Goal: Task Accomplishment & Management: Manage account settings

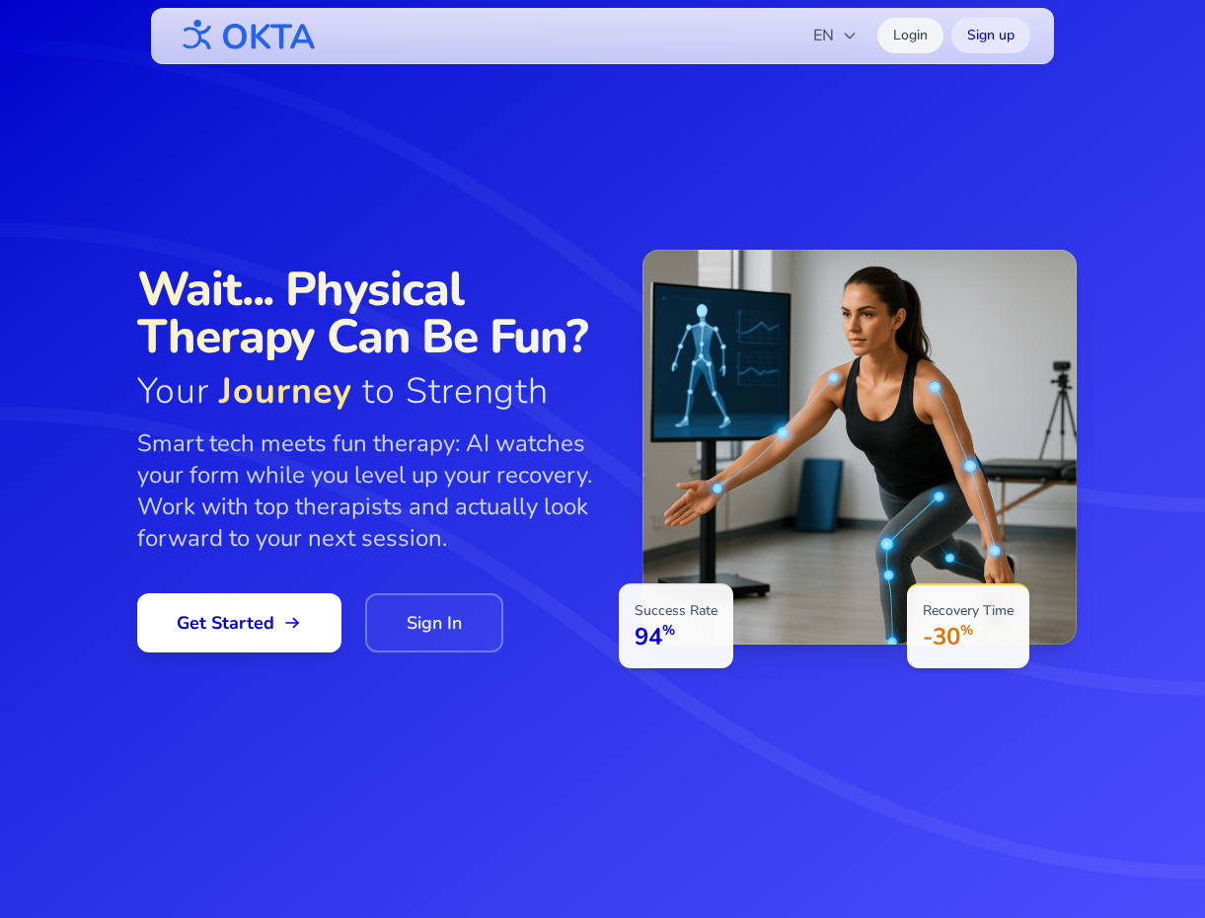
click at [911, 30] on link "Login" at bounding box center [910, 36] width 66 height 36
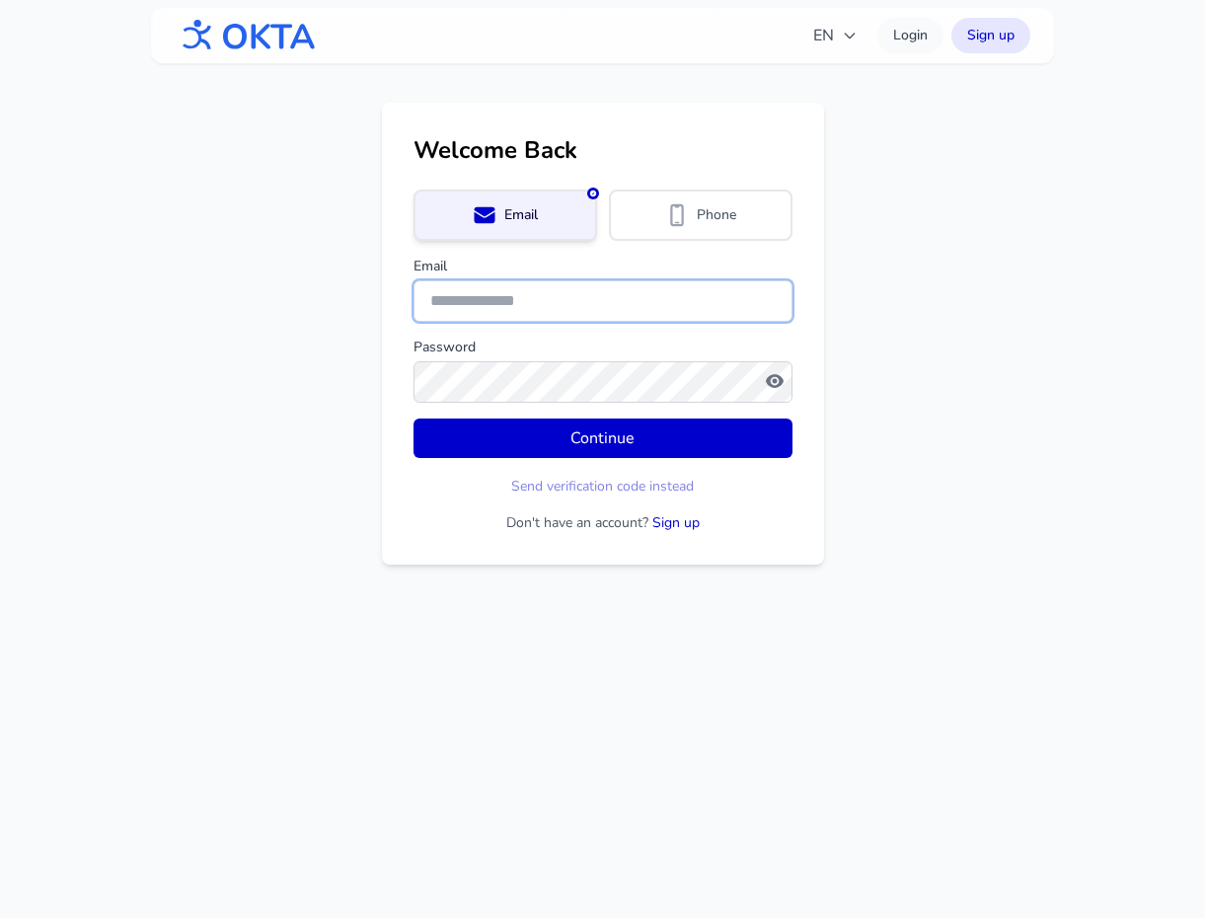
type input "**********"
click at [556, 300] on input "**********" at bounding box center [602, 300] width 379 height 41
drag, startPoint x: 556, startPoint y: 300, endPoint x: 418, endPoint y: 296, distance: 138.2
click at [418, 296] on input "**********" at bounding box center [602, 300] width 379 height 41
type input "**********"
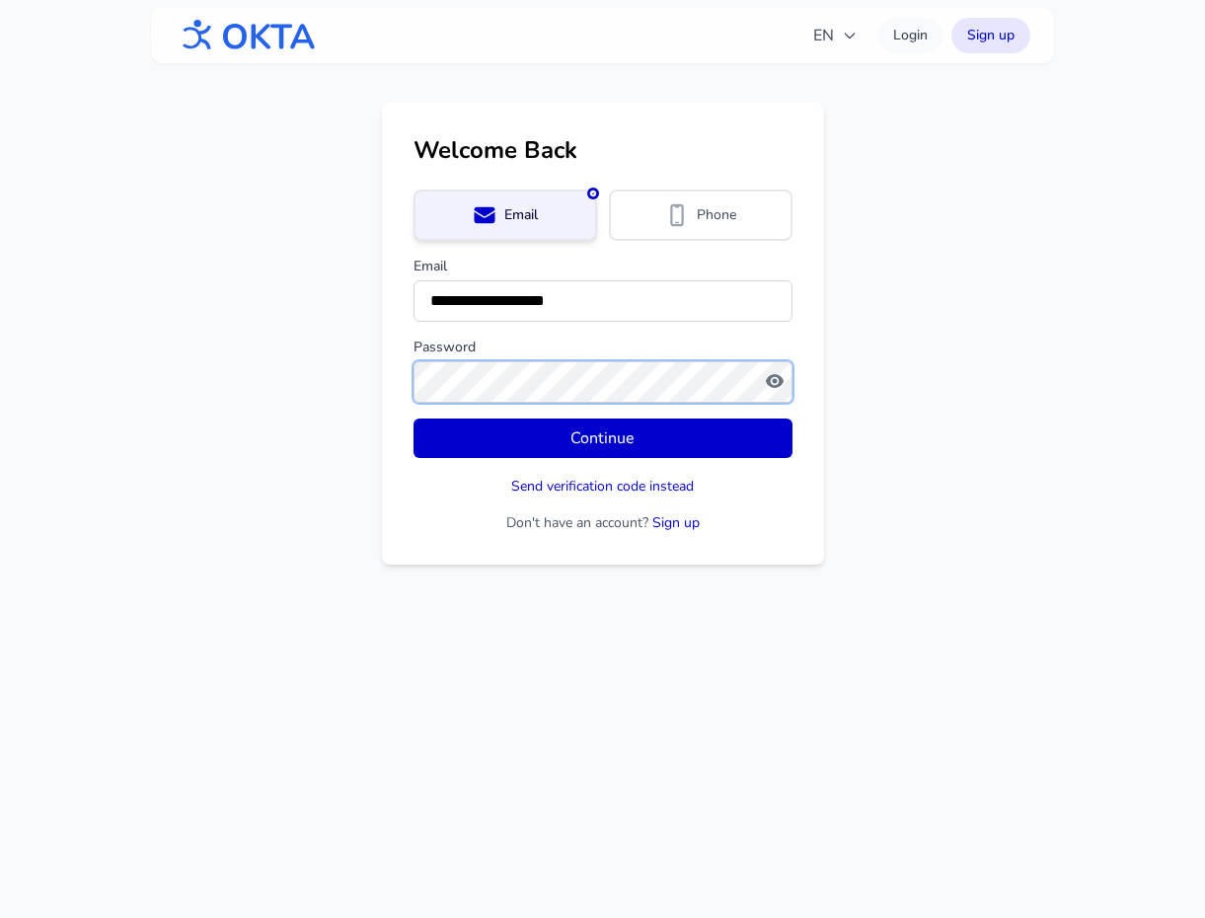
click at [413, 418] on button "Continue" at bounding box center [602, 437] width 379 height 39
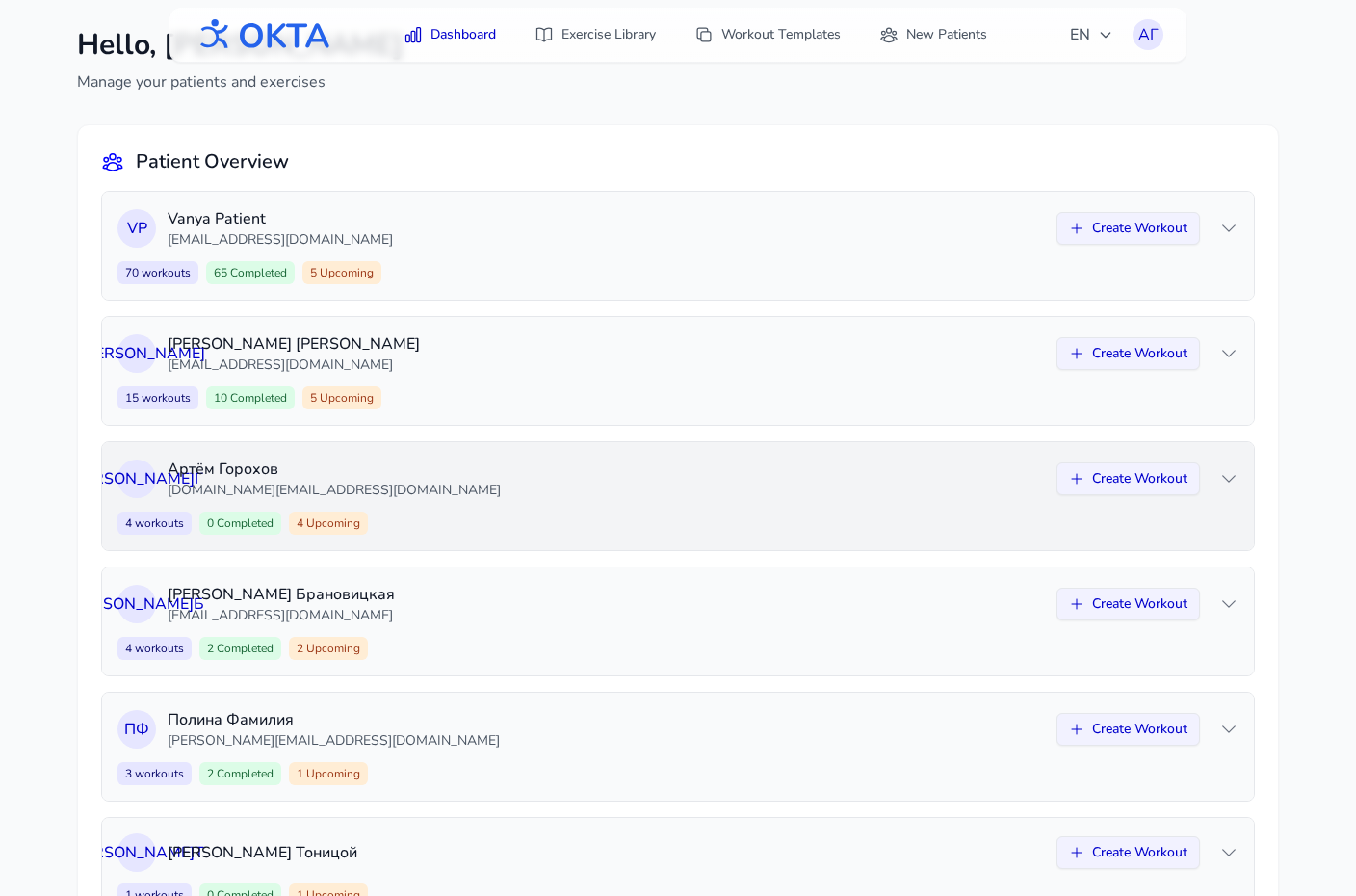
scroll to position [146, 0]
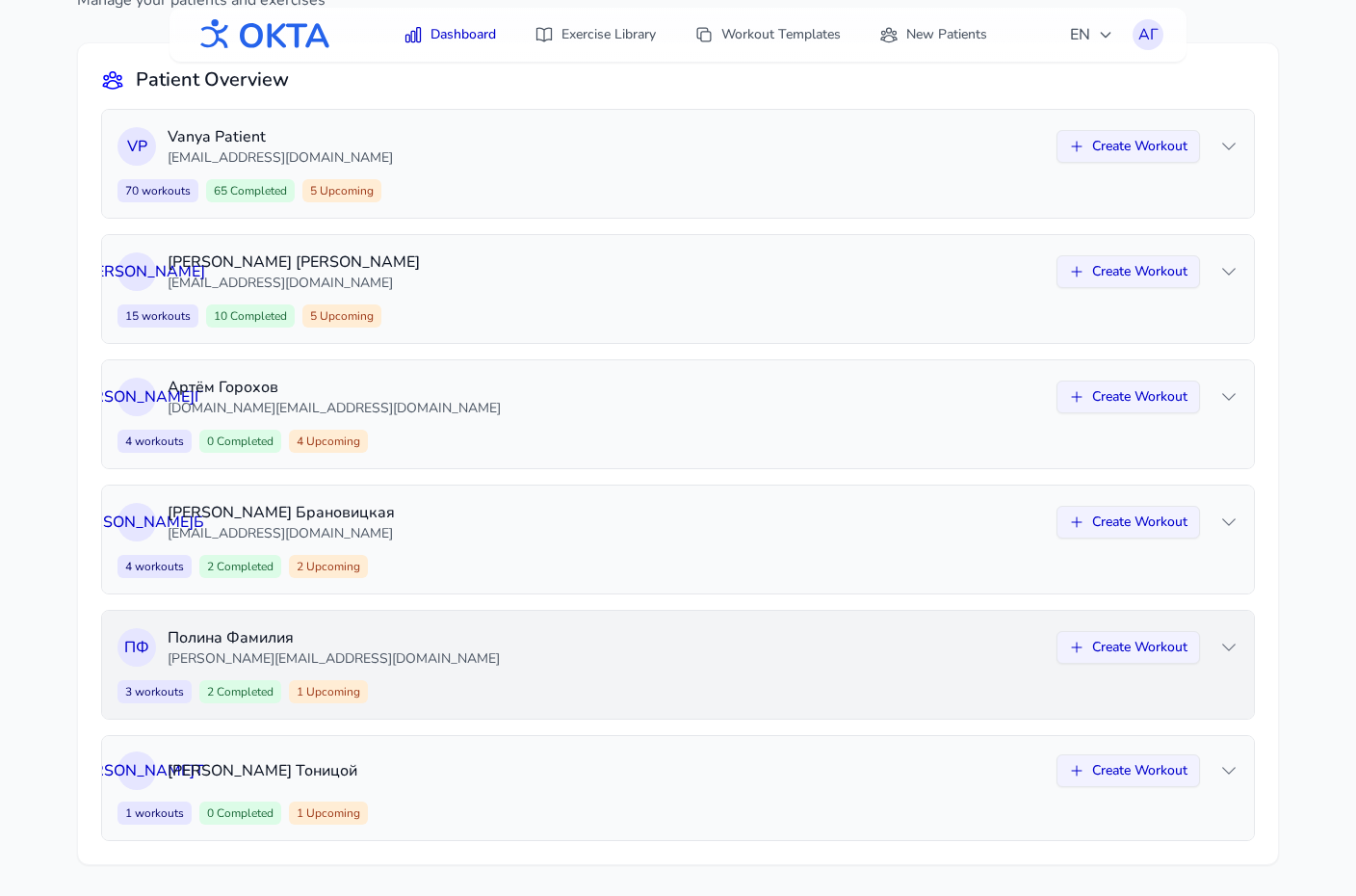
click at [771, 683] on div "3 workouts 2 Completed 1 Upcoming Create Workout" at bounding box center [678, 692] width 1121 height 23
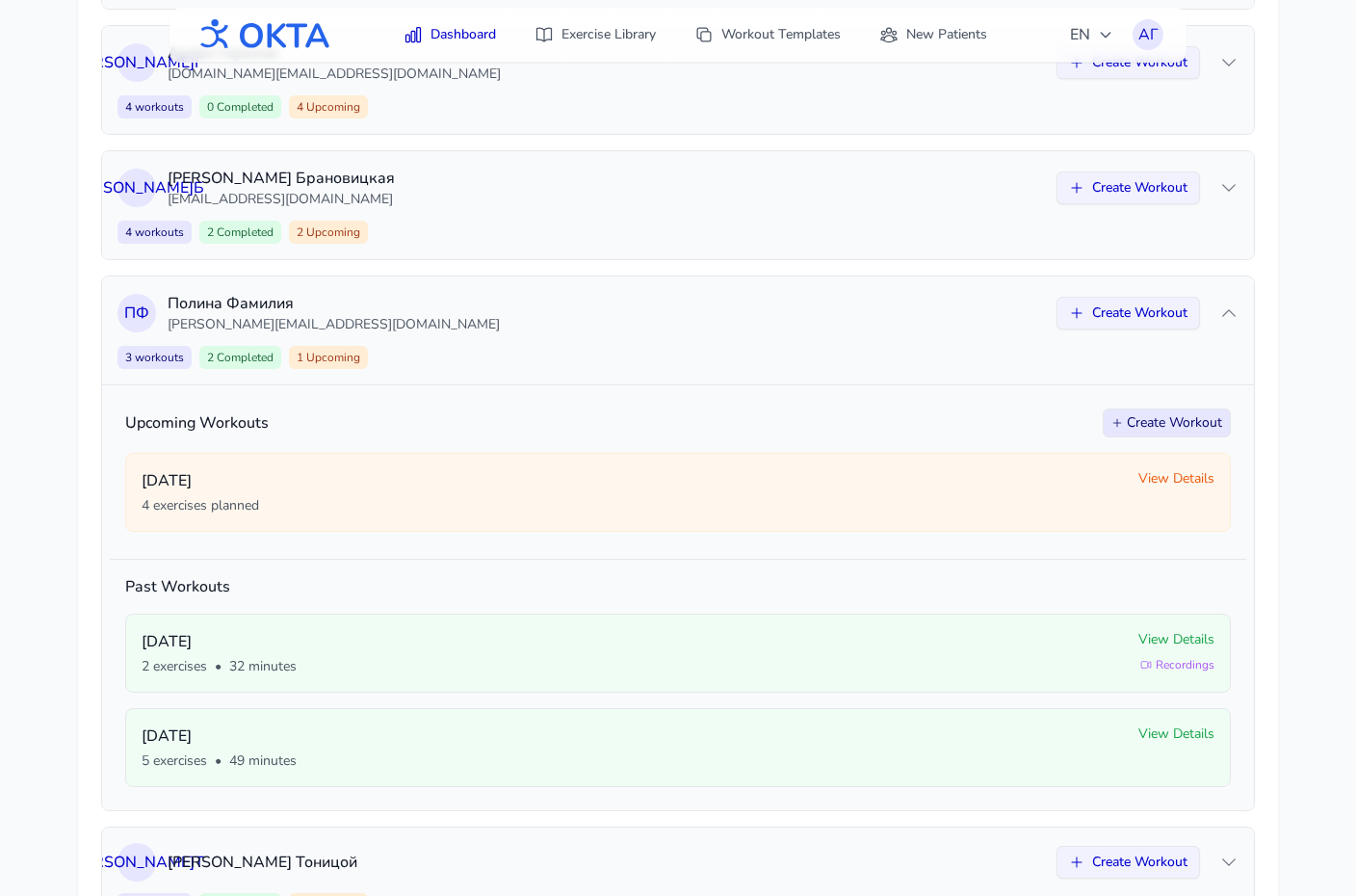
scroll to position [481, 0]
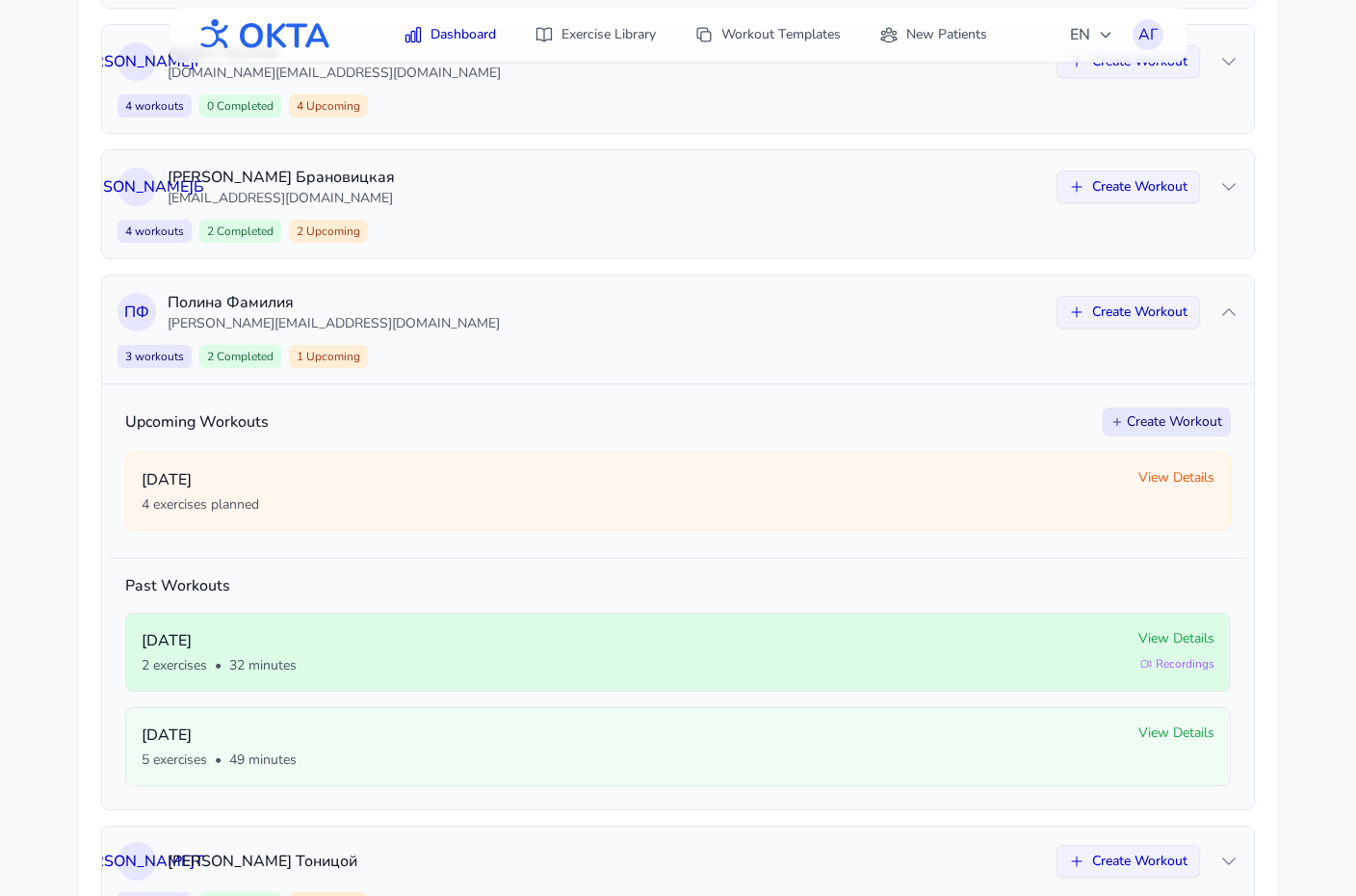
click at [1175, 640] on span "View Details" at bounding box center [1176, 638] width 76 height 20
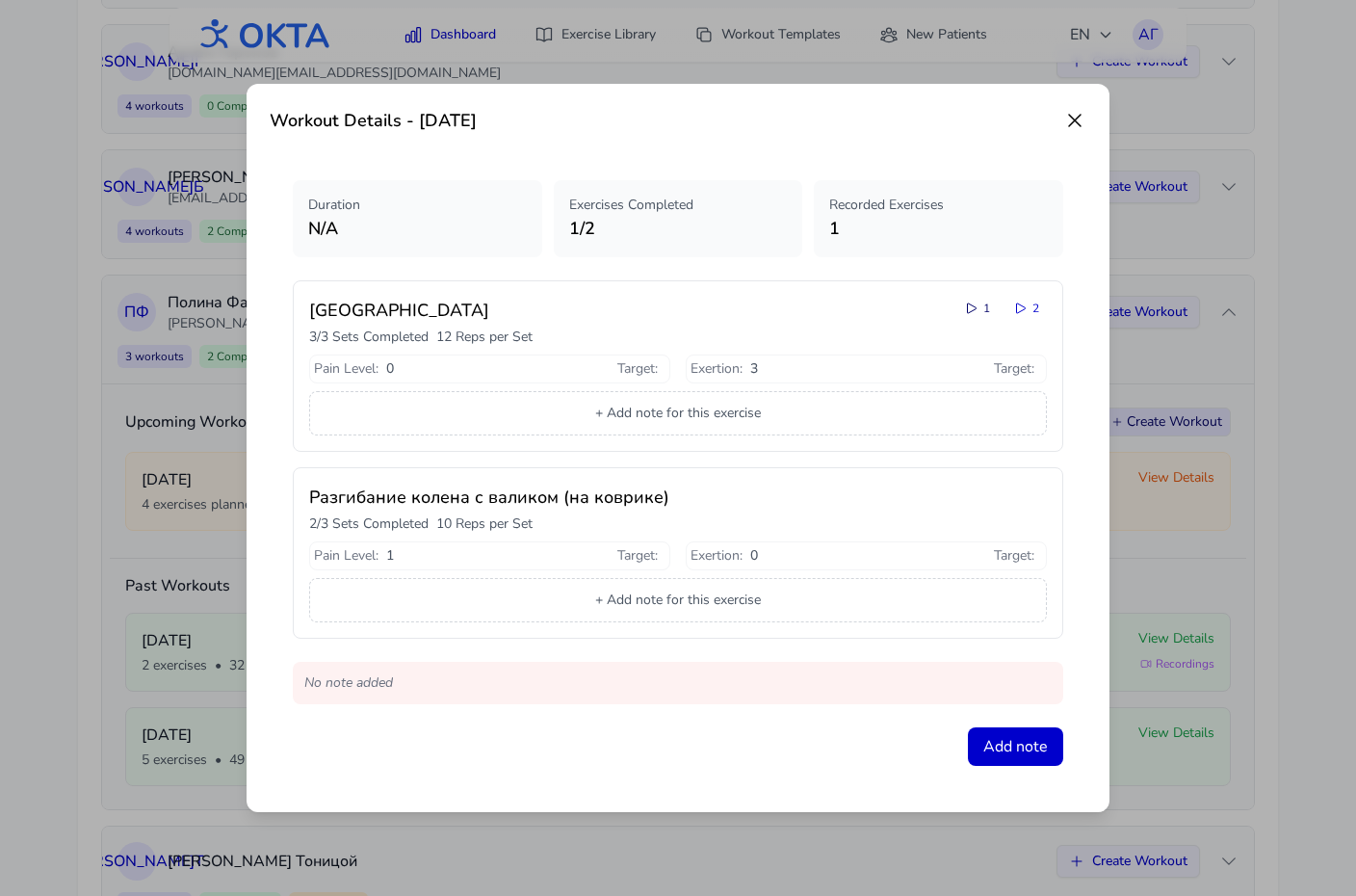
click at [971, 308] on icon at bounding box center [972, 308] width 16 height 16
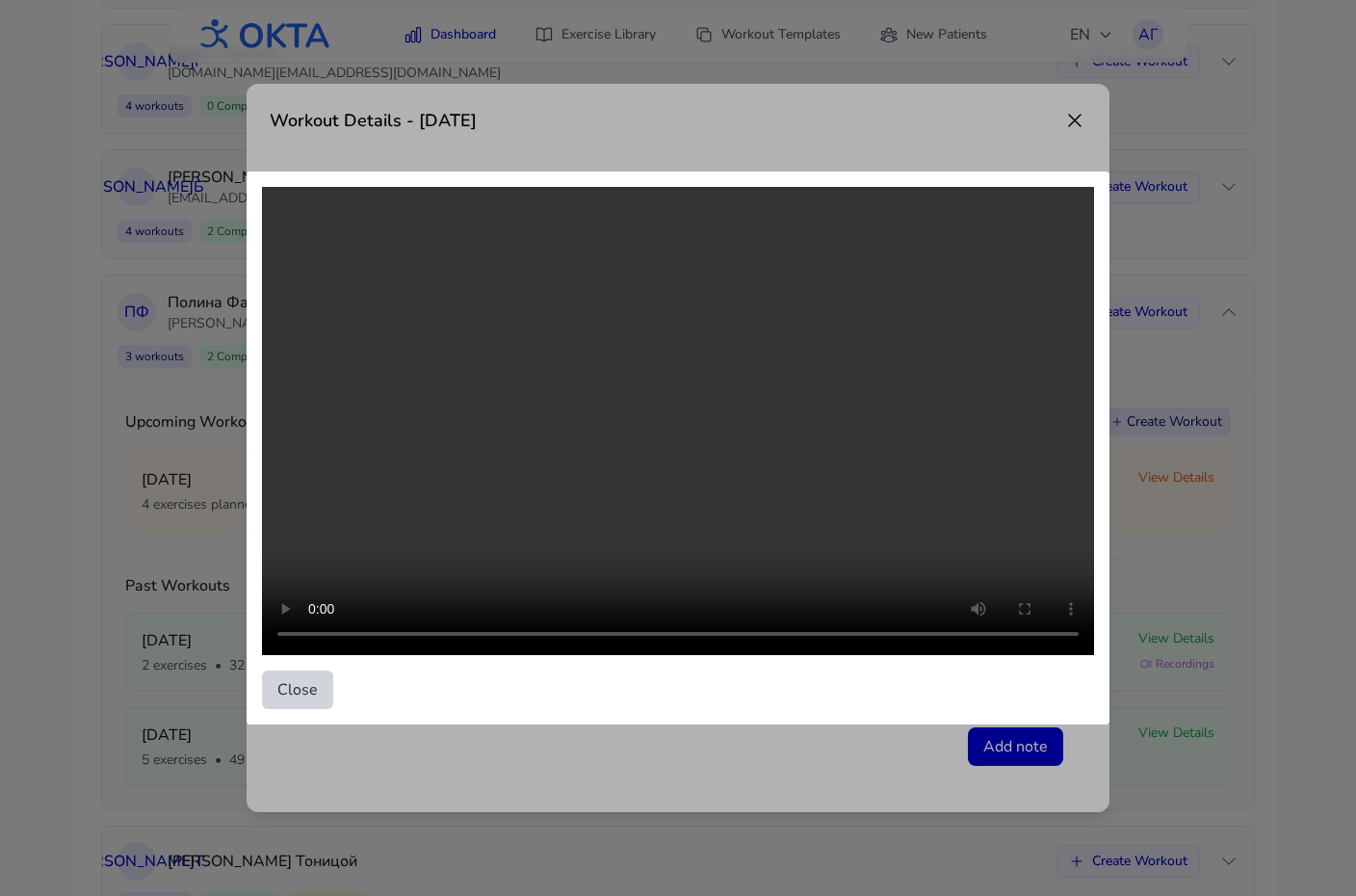
click at [291, 687] on button "Close" at bounding box center [297, 689] width 71 height 38
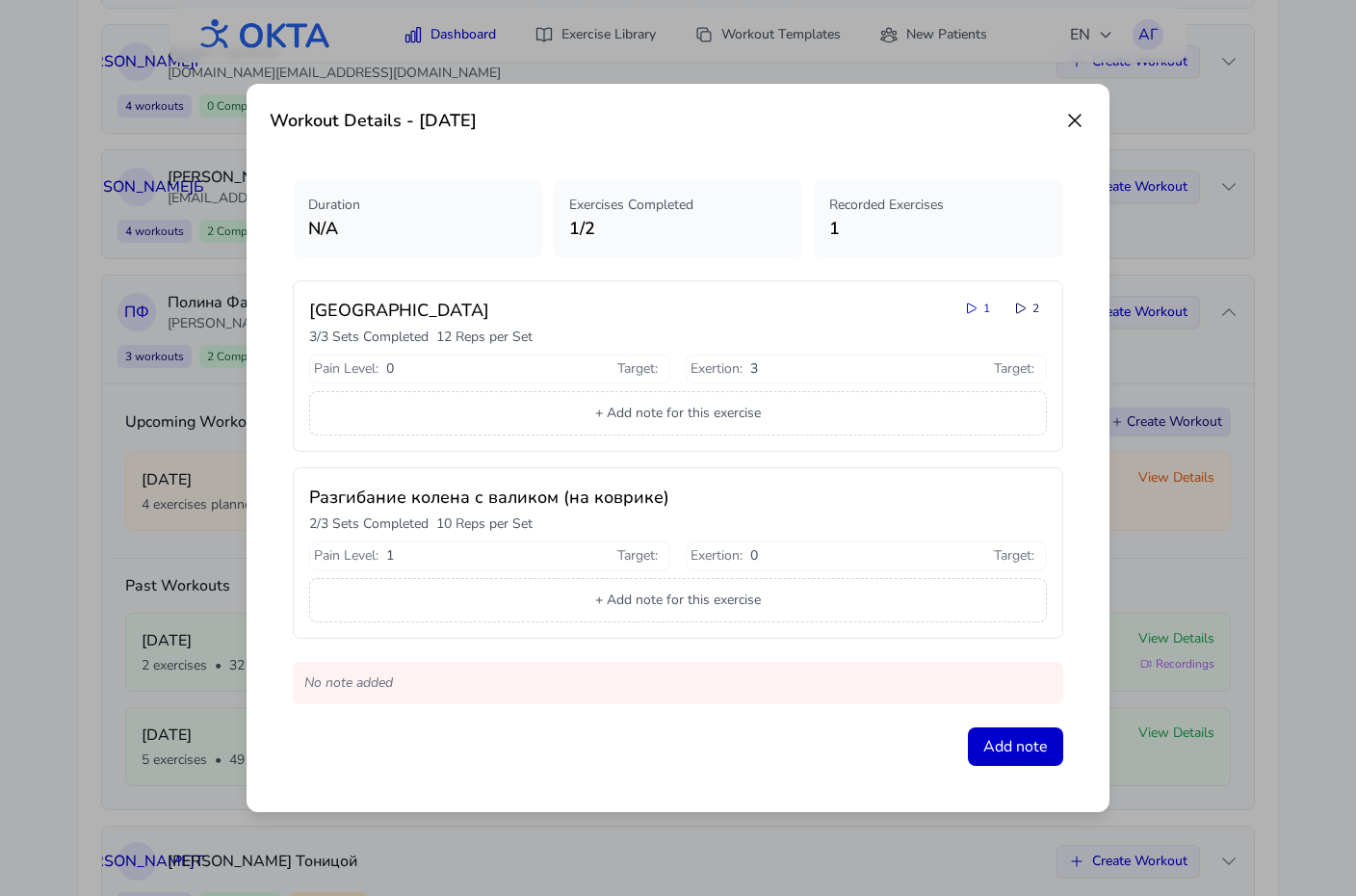
click at [1022, 312] on icon at bounding box center [1021, 308] width 16 height 16
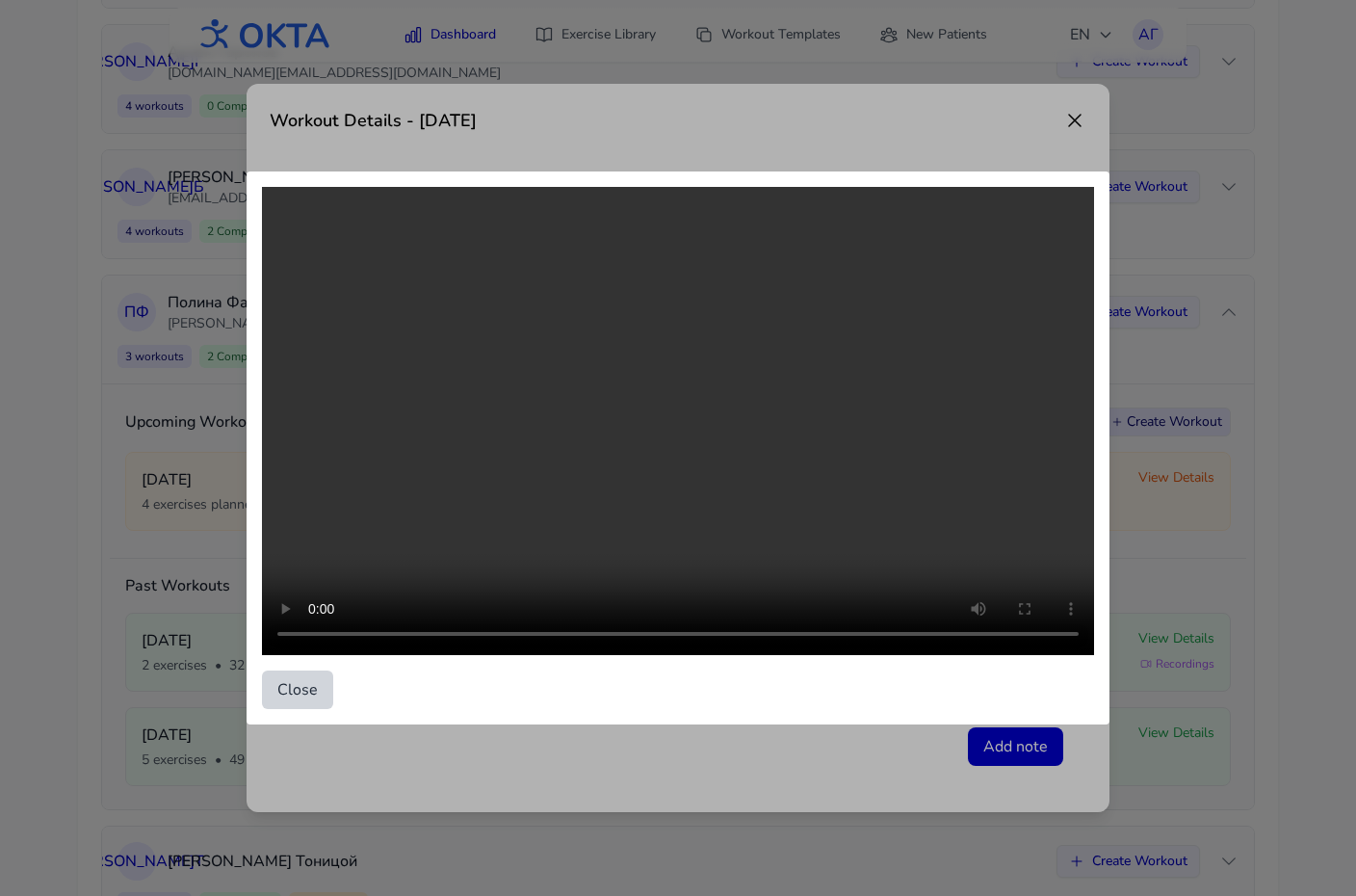
click at [292, 687] on button "Close" at bounding box center [297, 689] width 71 height 38
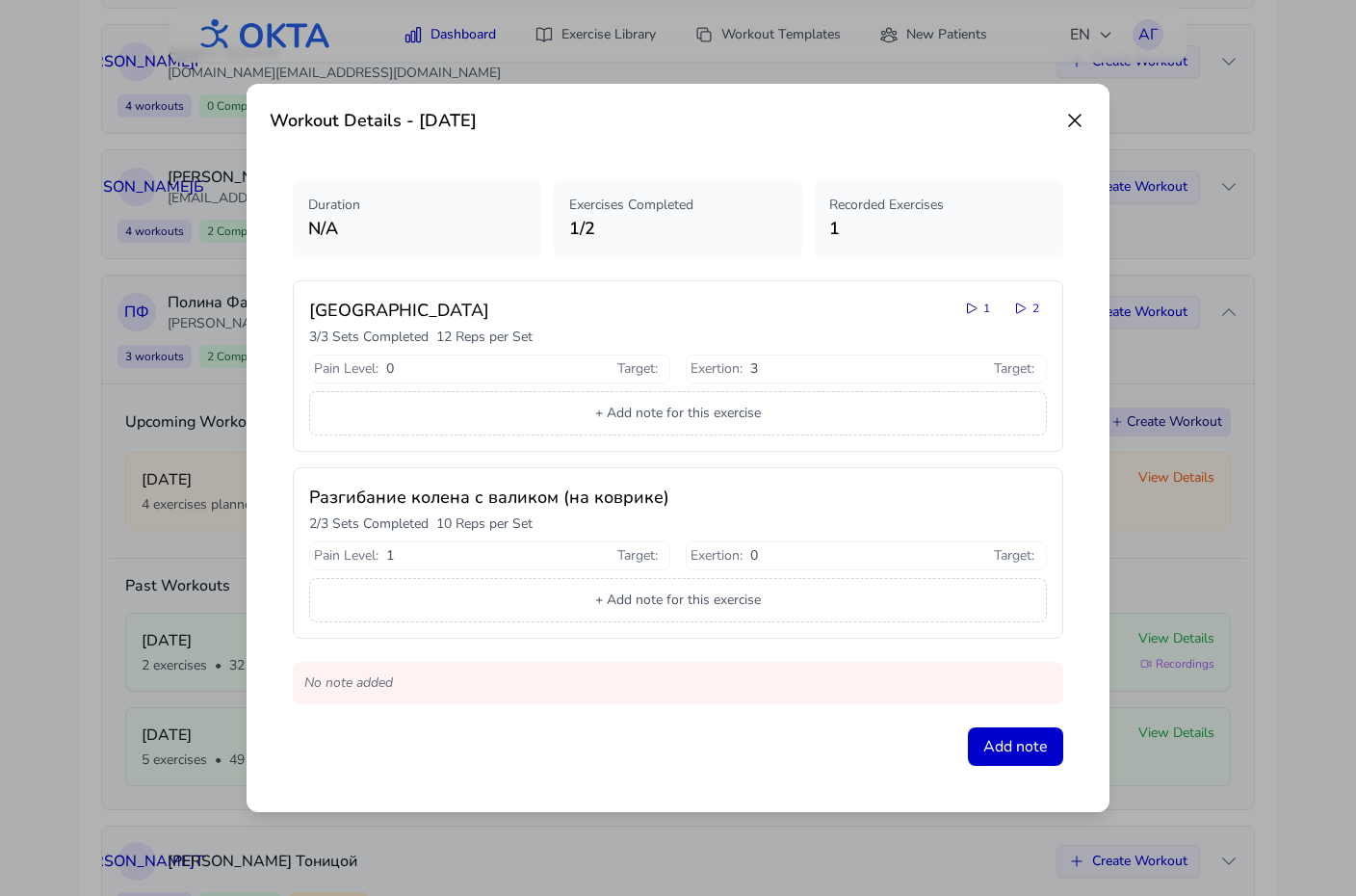
click at [971, 306] on icon at bounding box center [972, 308] width 16 height 16
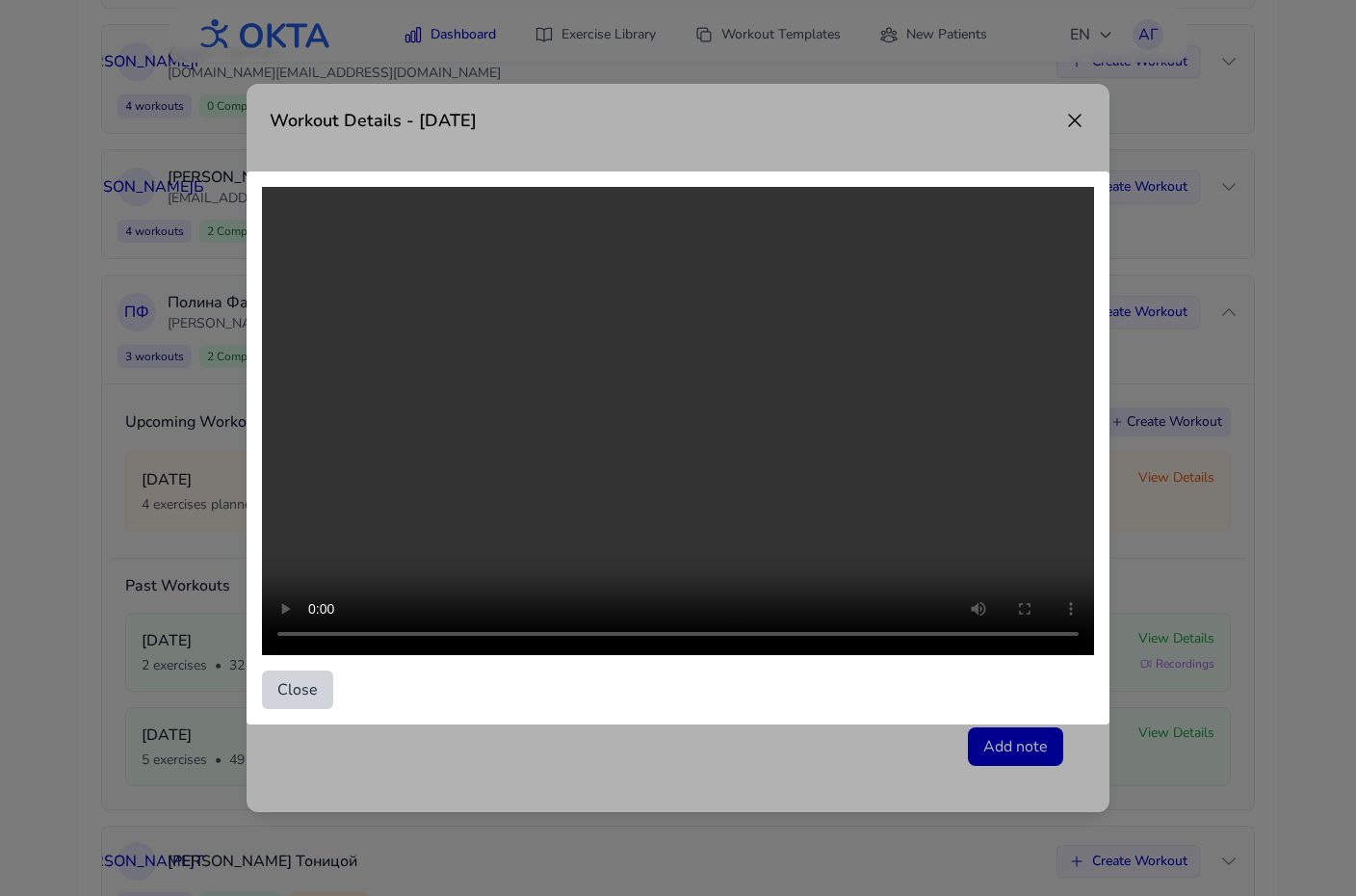
click at [284, 691] on button "Close" at bounding box center [297, 689] width 71 height 38
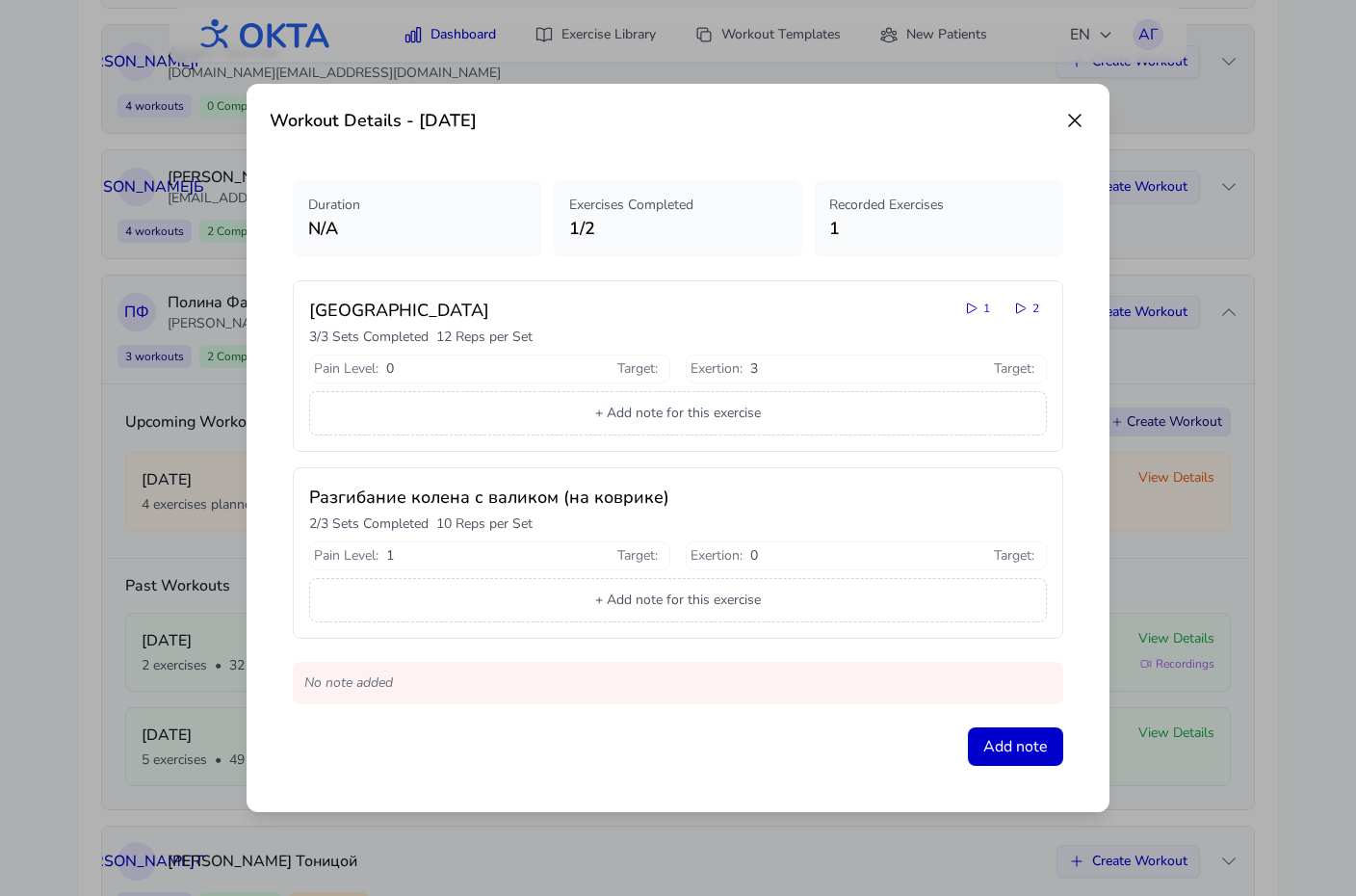
click at [1074, 120] on icon at bounding box center [1075, 120] width 12 height 12
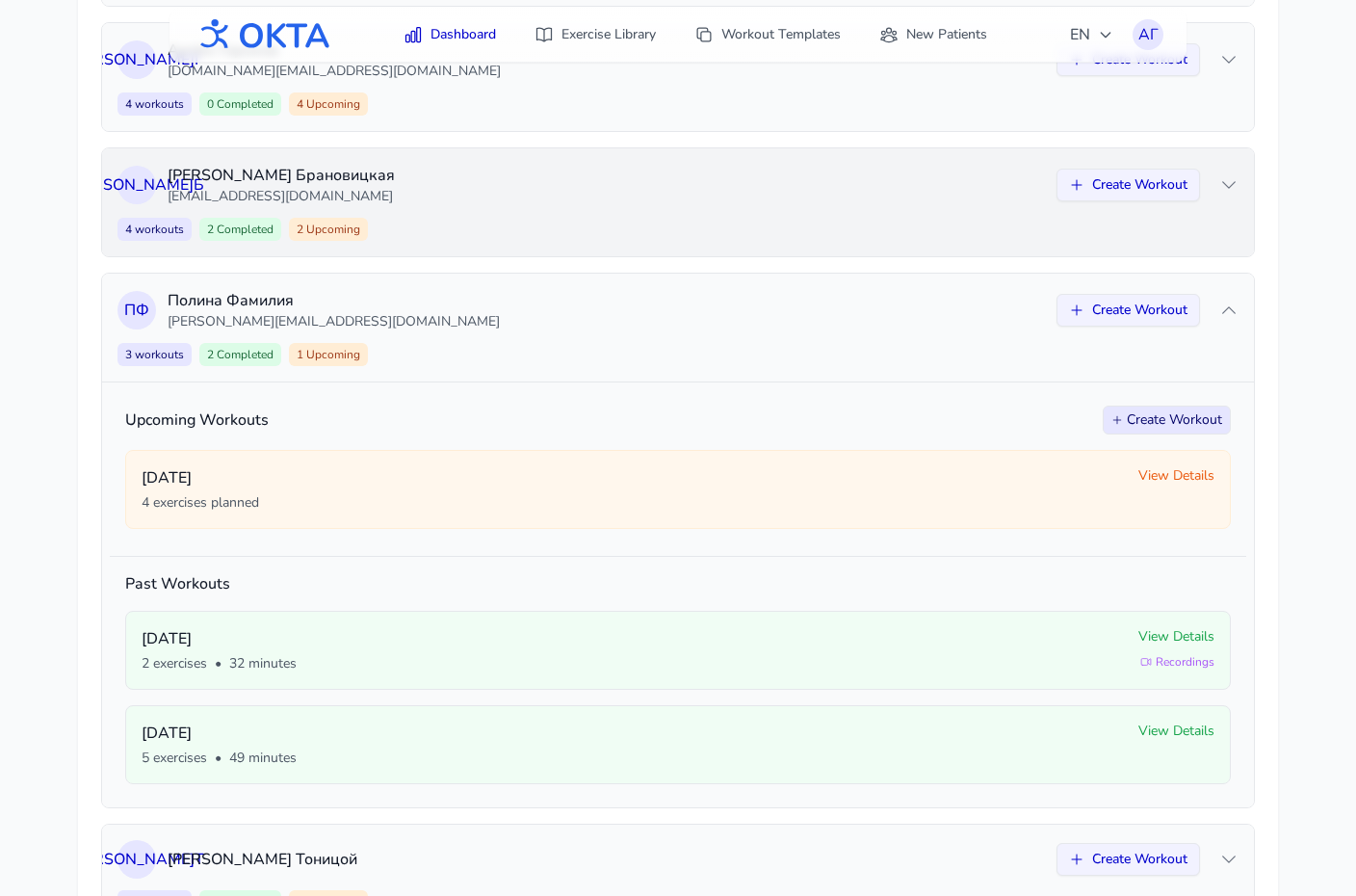
click at [1018, 203] on p "[EMAIL_ADDRESS][DOMAIN_NAME]" at bounding box center [606, 196] width 878 height 20
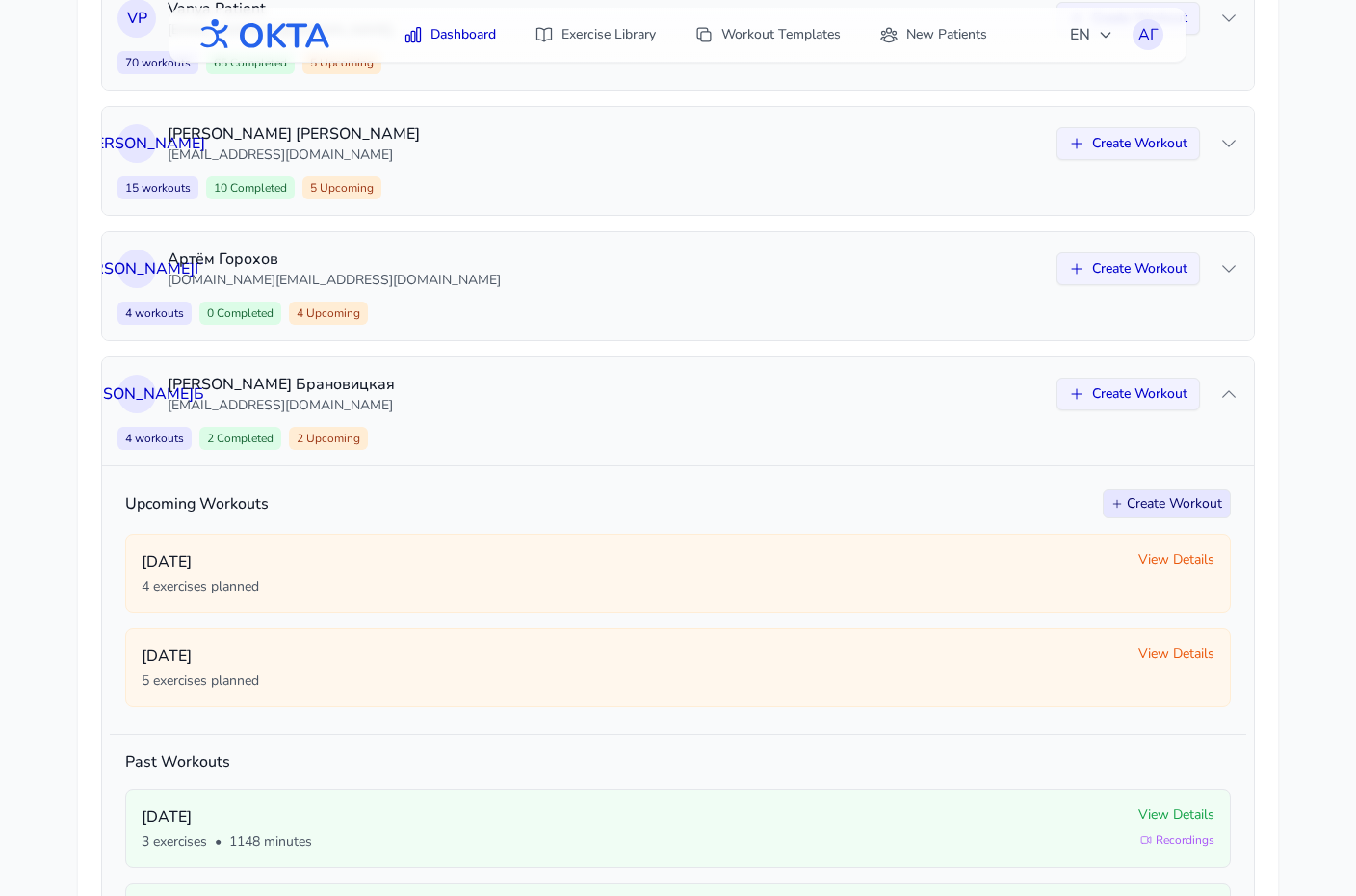
scroll to position [483, 0]
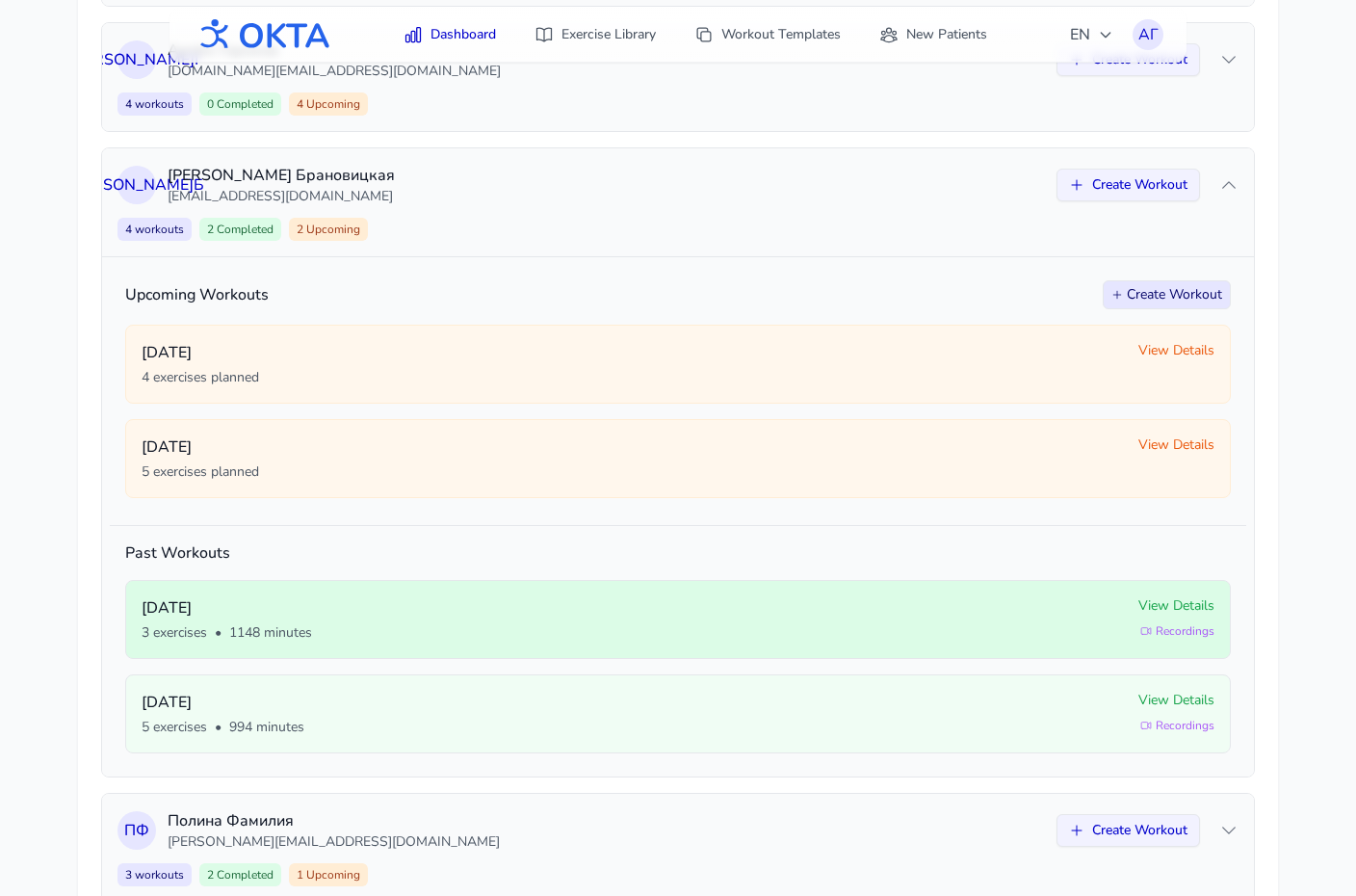
click at [1175, 597] on span "View Details" at bounding box center [1176, 606] width 76 height 20
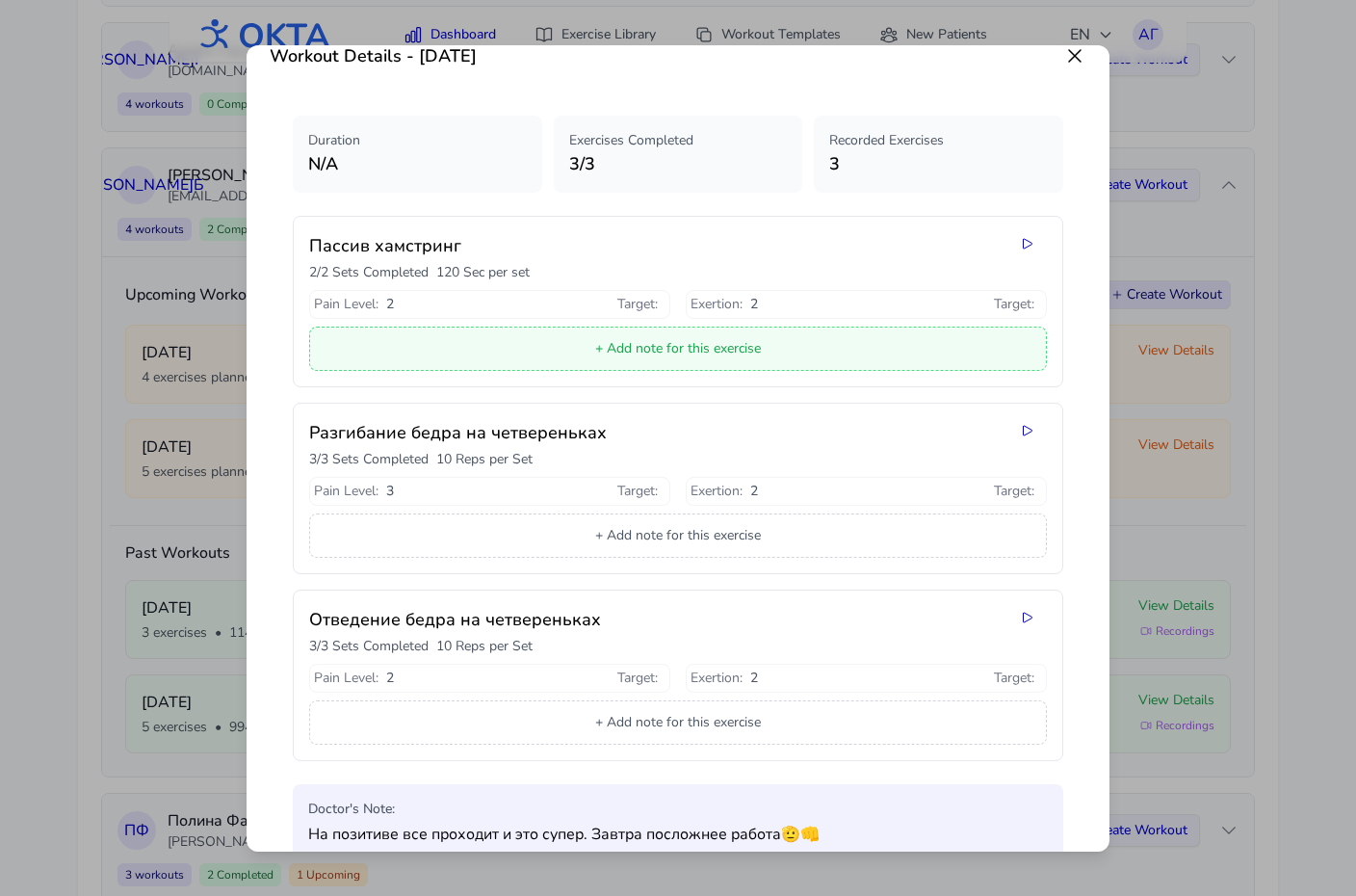
scroll to position [0, 0]
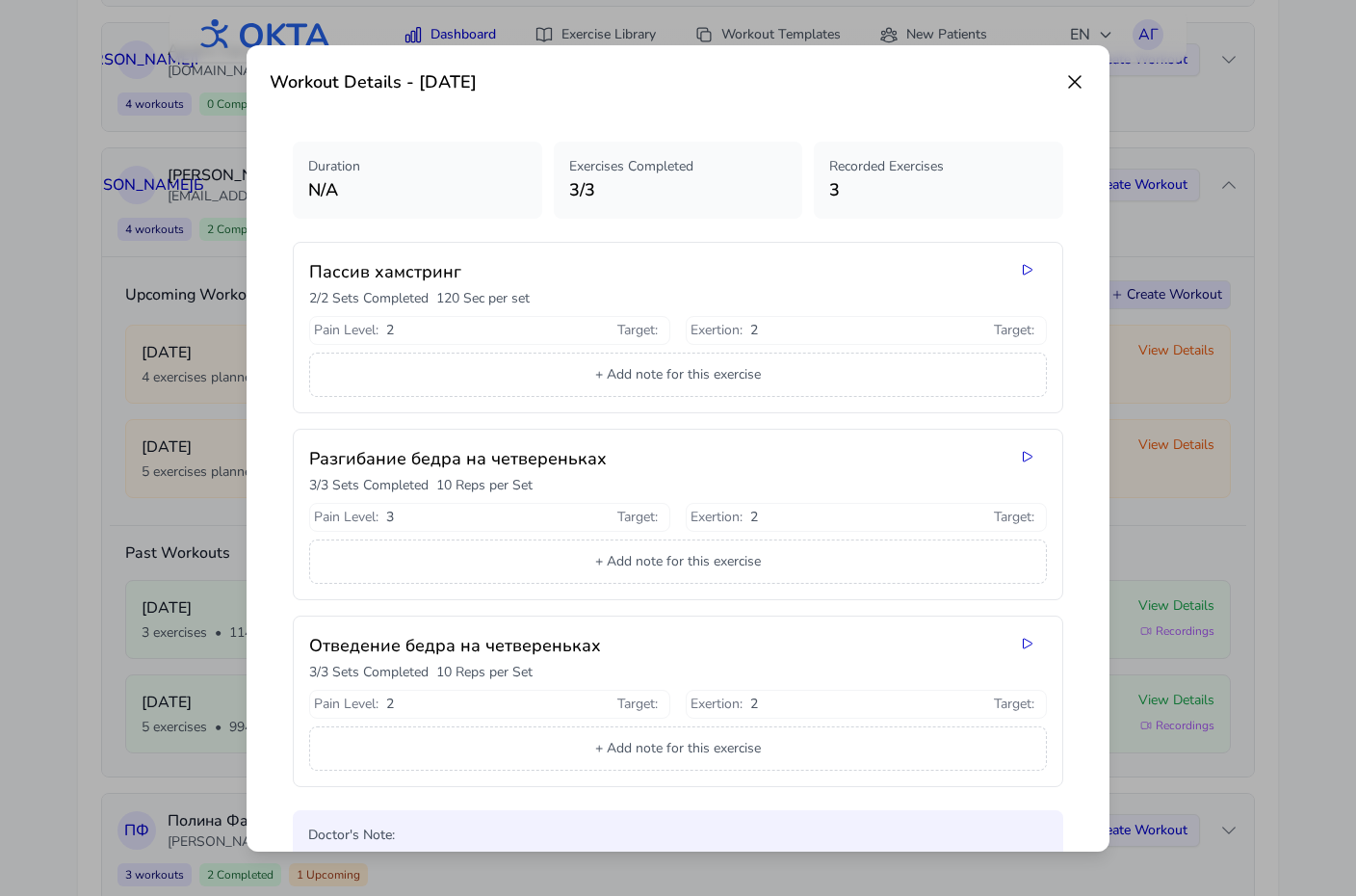
click at [1075, 81] on icon at bounding box center [1075, 82] width 12 height 12
